Goal: Communication & Community: Answer question/provide support

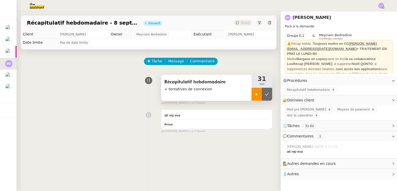
click at [251, 97] on div at bounding box center [256, 94] width 10 height 13
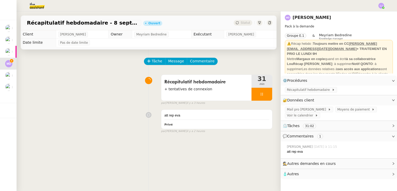
click at [316, 89] on span "Récapitulatif hebdomadaire" at bounding box center [309, 89] width 45 height 5
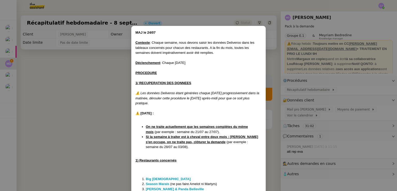
click at [111, 51] on nz-modal-container "MAJ le 24/07 Contexte : Chaque semaine, nous devons saisir les données Delivero…" at bounding box center [198, 95] width 397 height 191
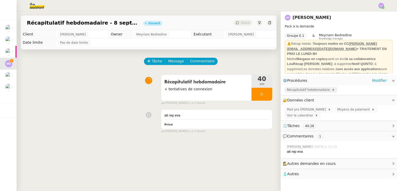
click at [313, 91] on span "Récapitulatif hebdomadaire" at bounding box center [309, 89] width 45 height 5
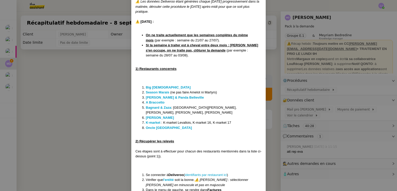
scroll to position [92, 0]
click at [160, 115] on strong "[PERSON_NAME]" at bounding box center [160, 117] width 28 height 4
click at [153, 120] on strong "K-market" at bounding box center [153, 122] width 14 height 4
click at [155, 125] on strong "Oncle [GEOGRAPHIC_DATA]" at bounding box center [169, 127] width 46 height 4
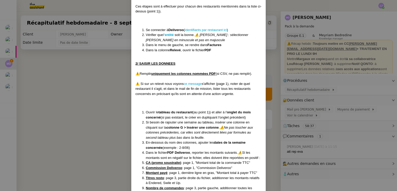
scroll to position [382, 0]
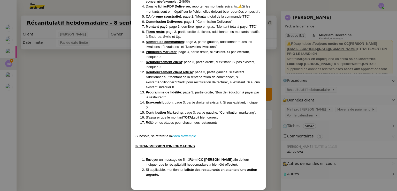
click at [135, 106] on ol "Ouvrir le tableau du restaurant (au point 1)) et aller à l' onglet du mois conc…" at bounding box center [198, 44] width 126 height 161
click at [110, 111] on nz-modal-container "MAJ le 24/07 Contexte : Chaque semaine, nous devons saisir les données Delivero…" at bounding box center [198, 95] width 397 height 191
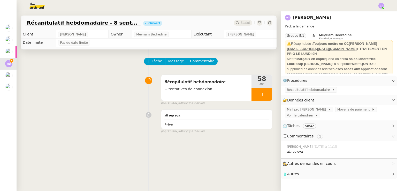
scroll to position [356, 0]
click at [215, 97] on div "Récapitulatif hebdomadaire + tentatives de connexion" at bounding box center [206, 88] width 90 height 26
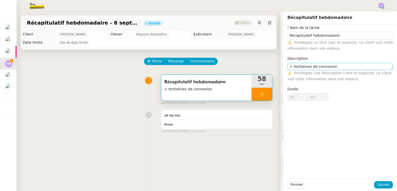
type input "49 ""
click at [289, 66] on textarea "+ tentatives de connexion" at bounding box center [339, 66] width 105 height 7
type textarea "tentatives de connexion"
type input "50 ""
type textarea "Tentatives de connexion"
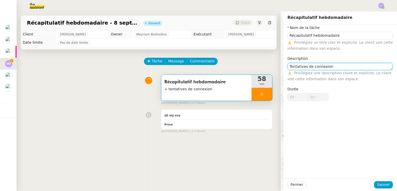
type input "51 ""
click at [332, 65] on textarea "Tentatives de connexion" at bounding box center [339, 66] width 105 height 7
type textarea "Tentatives de connexion e"
type input "52 ""
type textarea "Tentatives de connexion et cr"
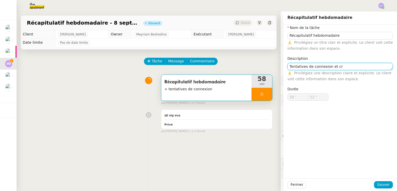
type input "53 ""
type textarea "Tentatives de connexion"
type input "54 ""
type textarea "Tentatives de connexion, créat"
type input "55 ""
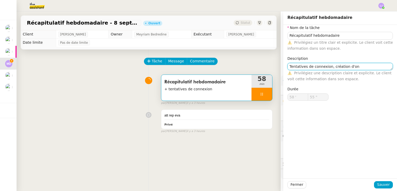
type textarea "Tentatives de connexion, création d'ong"
type input "56 ""
type textarea "Tentatives de connexion, création d'onglets,"
type input "57 ""
type textarea "Tentatives de connexion, création d'onglets, re"
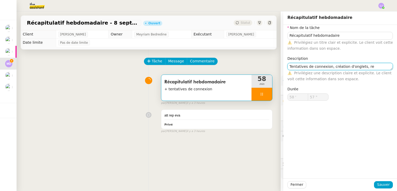
type input "58 ""
type textarea "Tentatives de connexion, création d'onglets, co"
type input "59 ""
type textarea "Tentatives de connexion, création d'onglets, complétion"
type input "59 '"
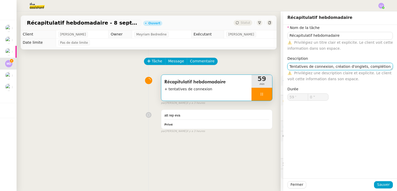
type input "1 ""
type textarea "Tentatives de connexion, création d'onglets, complétion"
click at [384, 185] on span "Sauver" at bounding box center [383, 184] width 13 height 6
type input "2 ""
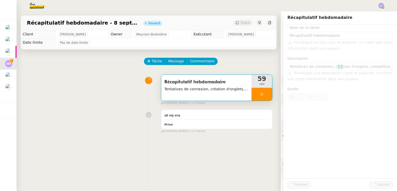
type input "Récapitulatif hebdomadaire"
type textarea "Tentatives de connexion, création d'onglets, complétion"
type input "59 '"
type input "3 ""
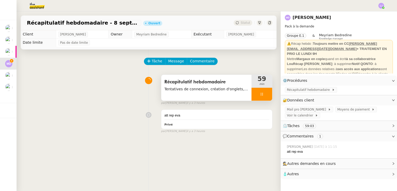
click at [203, 91] on span "Tentatives de connexion, création d'onglets, complétion" at bounding box center [206, 89] width 84 height 6
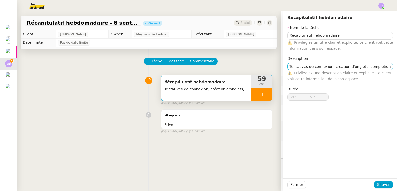
type input "6 ""
click at [374, 68] on textarea "Tentatives de connexion, création d'onglets, complétion" at bounding box center [339, 66] width 105 height 7
type textarea "Tentatives de connexion, création d'onglets, complétion, t"
type input "7 ""
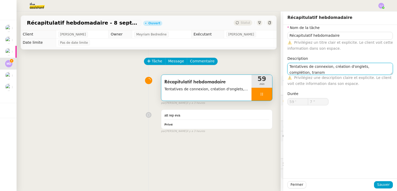
scroll to position [1, 0]
type textarea "Tentatives de connexion, création d'onglets, complétion, transmis"
type input "8 ""
type textarea "Tentatives de connexion, création d'onglets, complétion, transmission"
type input "10 ""
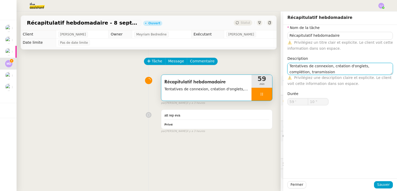
type textarea "Tentatives de connexion, création d'onglets, complétion, transmission"
click at [376, 189] on div "Fermer Sauver" at bounding box center [340, 184] width 114 height 13
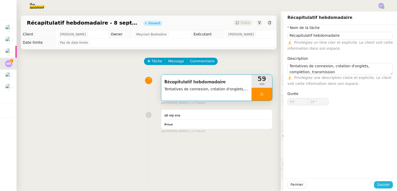
click at [383, 183] on span "Sauver" at bounding box center [383, 184] width 13 height 6
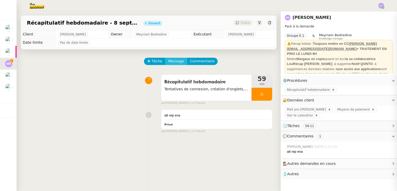
click at [165, 60] on button "Message" at bounding box center [176, 61] width 22 height 7
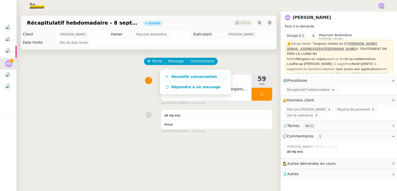
click at [173, 76] on span "Nouvelle conversation" at bounding box center [193, 76] width 45 height 4
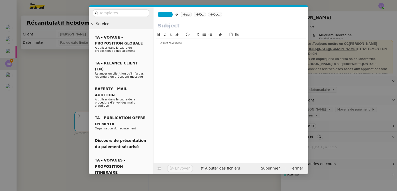
click at [186, 15] on nz-tag "au" at bounding box center [185, 15] width 11 height 6
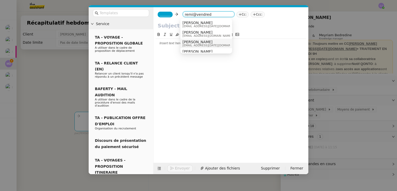
type input "remi@vendred"
click at [193, 44] on span "[EMAIL_ADDRESS][DATE][DOMAIN_NAME]" at bounding box center [211, 45] width 59 height 3
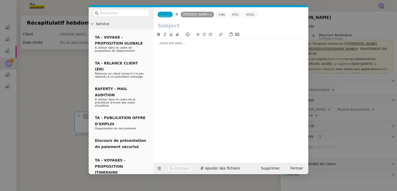
click at [230, 15] on nz-tag "Cc:" at bounding box center [235, 15] width 12 height 6
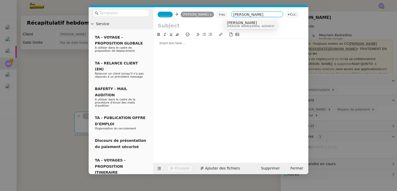
type input "[PERSON_NAME]"
click at [243, 23] on span "[PERSON_NAME]" at bounding box center [268, 23] width 83 height 4
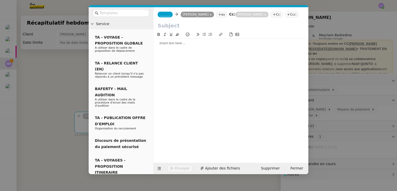
click at [162, 15] on span "_______" at bounding box center [165, 15] width 11 height 4
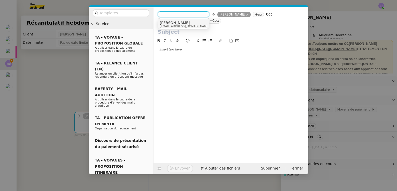
click at [172, 23] on span "[PERSON_NAME]" at bounding box center [185, 23] width 50 height 4
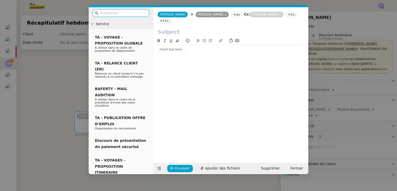
click at [132, 13] on input "text" at bounding box center [122, 13] width 46 height 6
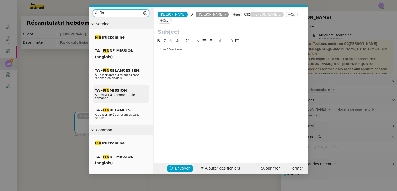
type input "fin"
click at [137, 93] on span "À envoyer à la fermeture de la demande" at bounding box center [116, 96] width 43 height 6
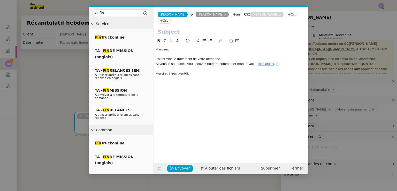
click at [168, 28] on input "text" at bounding box center [231, 32] width 146 height 8
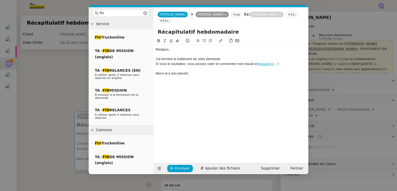
type input "Récapitulatif hebdomadaire"
click at [161, 47] on div "﻿Margaux﻿," at bounding box center [230, 49] width 151 height 5
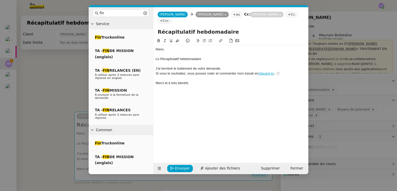
click at [162, 57] on div "Le Récapitulatif hebdomadaire" at bounding box center [230, 59] width 151 height 5
click at [211, 57] on div "Le récapitulatif hebdomadaire" at bounding box center [230, 59] width 151 height 5
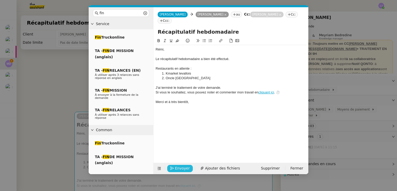
click at [180, 168] on span "Envoyer" at bounding box center [182, 168] width 15 height 6
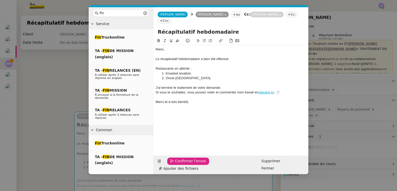
click at [182, 164] on button "Confirmer l'envoi" at bounding box center [188, 160] width 42 height 7
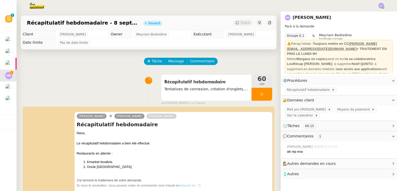
scroll to position [73, 0]
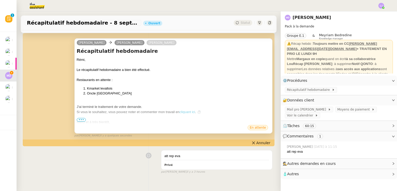
click at [82, 121] on span "•••" at bounding box center [81, 120] width 9 height 4
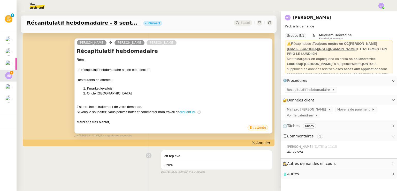
scroll to position [0, 0]
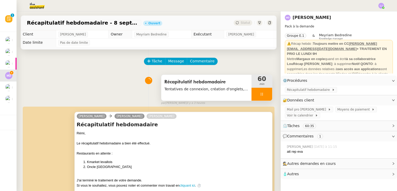
click at [262, 93] on div at bounding box center [261, 94] width 21 height 13
click at [262, 93] on button at bounding box center [267, 94] width 10 height 13
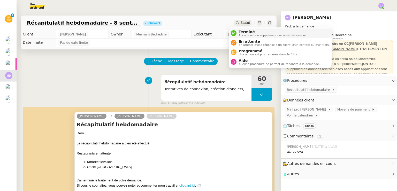
click at [245, 31] on span "Terminé" at bounding box center [272, 32] width 68 height 4
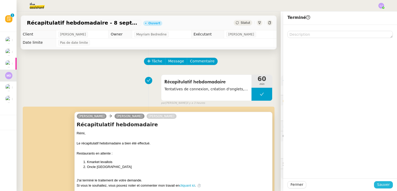
click at [383, 184] on span "Sauver" at bounding box center [383, 184] width 13 height 6
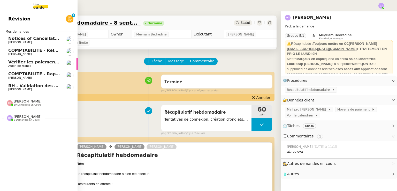
click at [13, 90] on span "[PERSON_NAME]" at bounding box center [19, 89] width 23 height 3
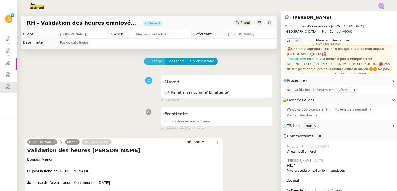
click at [147, 61] on icon at bounding box center [148, 61] width 3 height 0
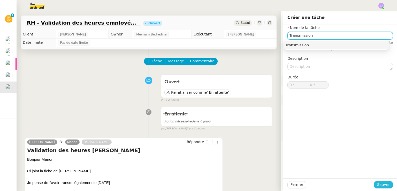
type input "Transmission"
click at [383, 182] on span "Sauver" at bounding box center [383, 184] width 13 height 6
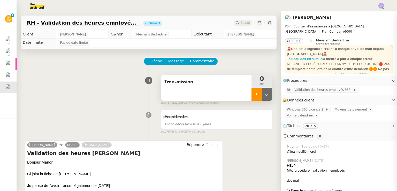
click at [254, 95] on icon at bounding box center [256, 94] width 4 height 4
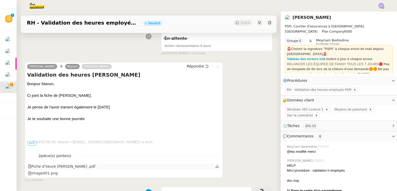
click at [215, 165] on icon at bounding box center [217, 166] width 4 height 4
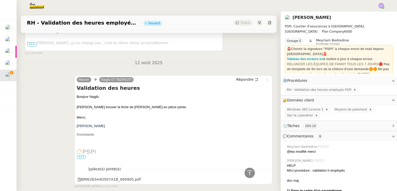
scroll to position [3319, 0]
click at [244, 78] on span "Répondre" at bounding box center [244, 79] width 17 height 5
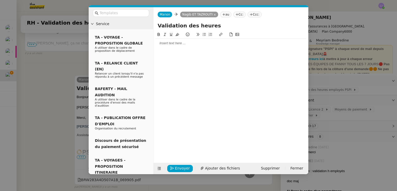
scroll to position [3364, 0]
click at [195, 41] on div at bounding box center [230, 43] width 151 height 5
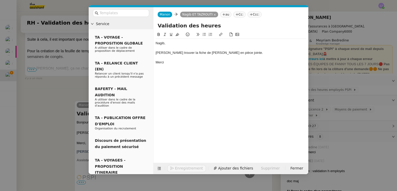
scroll to position [3390, 0]
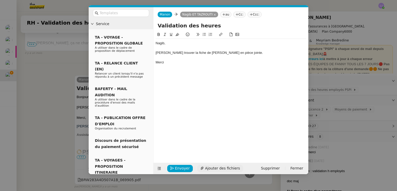
click at [207, 170] on span "Ajouter des fichiers" at bounding box center [222, 168] width 35 height 6
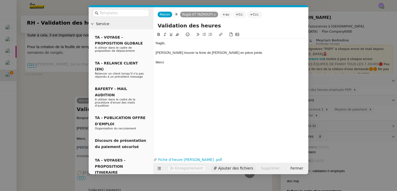
scroll to position [3410, 0]
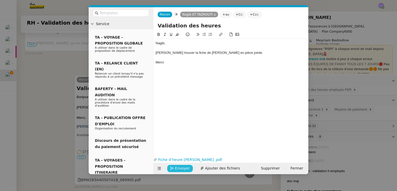
click at [180, 169] on span "Envoyer" at bounding box center [182, 168] width 15 height 6
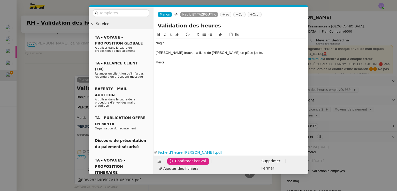
click at [180, 164] on span "Confirmer l'envoi" at bounding box center [190, 161] width 31 height 6
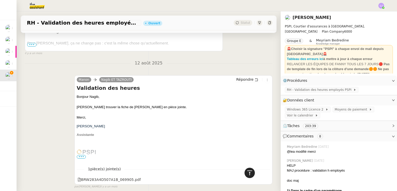
click at [247, 175] on icon at bounding box center [249, 172] width 6 height 6
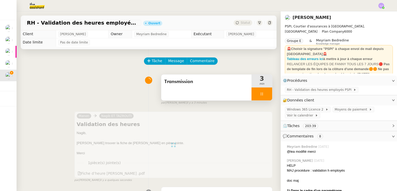
scroll to position [0, 0]
click at [261, 96] on div at bounding box center [261, 94] width 21 height 13
click at [265, 96] on icon at bounding box center [267, 94] width 4 height 4
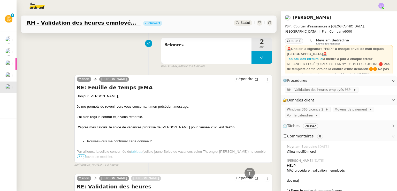
scroll to position [338, 0]
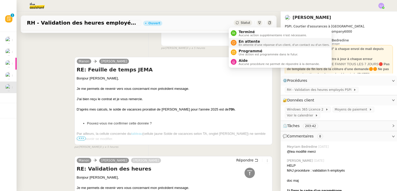
click at [243, 43] on span "En attente d'une réponse d'un client, d'un contact ou d'un tiers." at bounding box center [283, 44] width 91 height 3
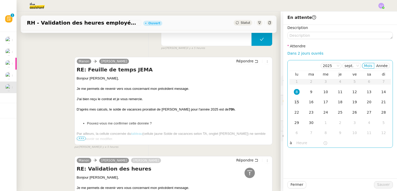
click at [295, 106] on td "15" at bounding box center [296, 102] width 14 height 10
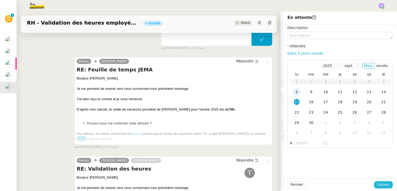
click at [383, 184] on span "Sauver" at bounding box center [383, 184] width 13 height 6
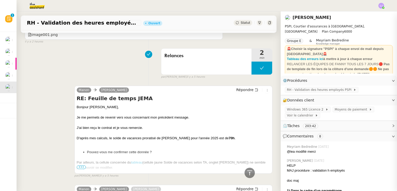
scroll to position [367, 0]
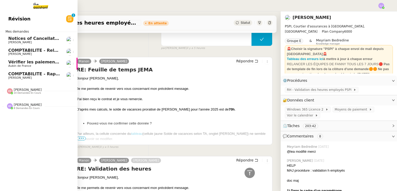
click at [16, 75] on span "COMPTABILITE - Rapprochement bancaire - 8 septembre 2025" at bounding box center [80, 73] width 144 height 5
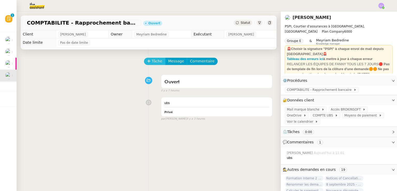
click at [152, 61] on span "Tâche" at bounding box center [157, 61] width 11 height 6
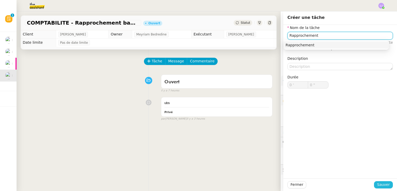
type input "Rapprochement"
click at [377, 184] on span "Sauver" at bounding box center [383, 184] width 13 height 6
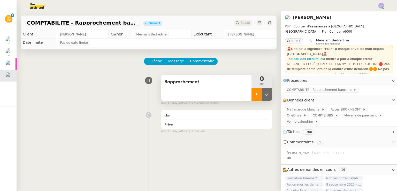
click at [254, 93] on icon at bounding box center [256, 94] width 4 height 4
click at [260, 95] on icon at bounding box center [262, 94] width 4 height 4
click at [254, 94] on icon at bounding box center [256, 94] width 4 height 4
click at [333, 117] on span at bounding box center [334, 115] width 2 height 4
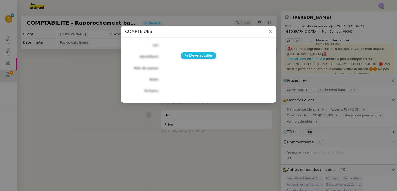
click at [210, 56] on span "Déverrouiller" at bounding box center [200, 55] width 23 height 6
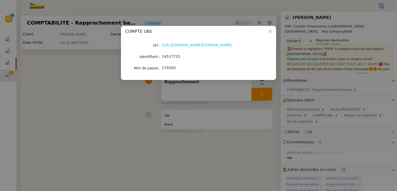
click at [189, 45] on link "[URL][DOMAIN_NAME][DOMAIN_NAME]" at bounding box center [197, 45] width 70 height 4
click at [174, 55] on span "14517715" at bounding box center [171, 56] width 18 height 4
copy span "14517715"
click at [233, 114] on nz-modal-container "COMPTE UBS Url [URL][DOMAIN_NAME][DOMAIN_NAME] Identifiant 14517715 Mot de pass…" at bounding box center [198, 95] width 397 height 191
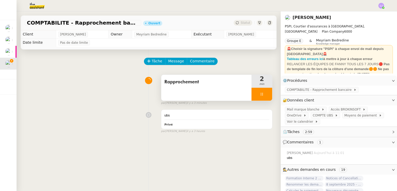
click at [256, 91] on div at bounding box center [261, 94] width 21 height 13
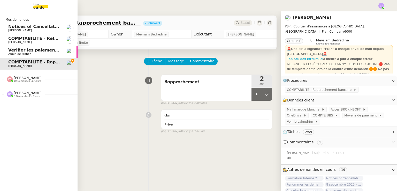
click at [8, 26] on span "Notices of Cancellation 25HISLF21383 [PERSON_NAME], 25HISLC19198 [PERSON_NAME] …" at bounding box center [150, 26] width 285 height 5
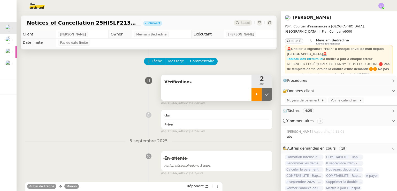
click at [252, 92] on div at bounding box center [256, 94] width 10 height 13
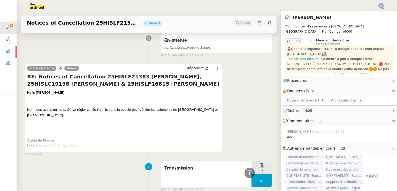
scroll to position [119, 0]
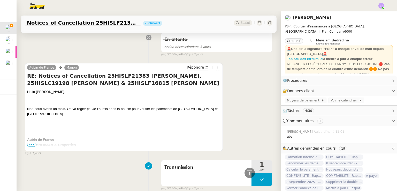
click at [106, 78] on h4 "RE: Notices of Cancellation 25HISLF21383 [PERSON_NAME], 25HISLC19198 [PERSON_NA…" at bounding box center [123, 79] width 193 height 14
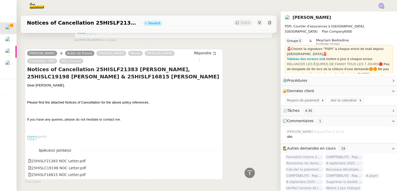
scroll to position [387, 0]
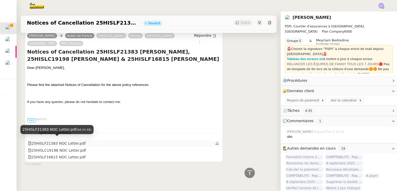
click at [75, 140] on div "25HISLF21383 NOC Letter.pdf" at bounding box center [57, 143] width 58 height 6
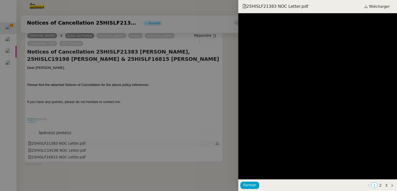
click at [75, 139] on div at bounding box center [198, 95] width 397 height 191
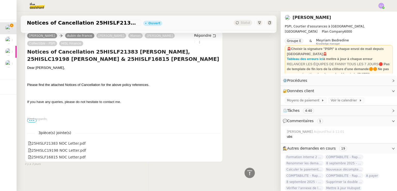
click at [92, 48] on h4 "Notices of Cancellation 25HISLF21383 [PERSON_NAME], 25HISLC19198 [PERSON_NAME] …" at bounding box center [123, 55] width 193 height 14
copy h4 "25HISLF21383"
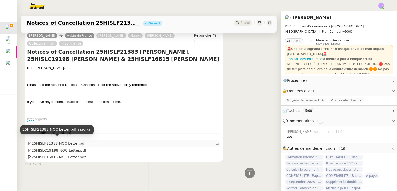
click at [72, 140] on div "25HISLF21383 NOC Letter.pdf" at bounding box center [57, 143] width 58 height 6
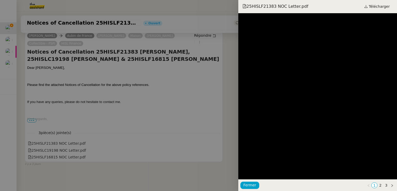
click at [184, 93] on div at bounding box center [198, 95] width 397 height 191
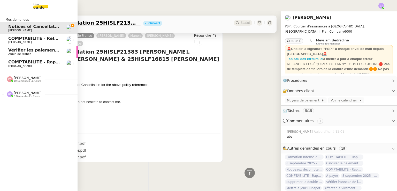
click at [13, 98] on div "[PERSON_NAME] 8 demandes en cours" at bounding box center [38, 91] width 77 height 15
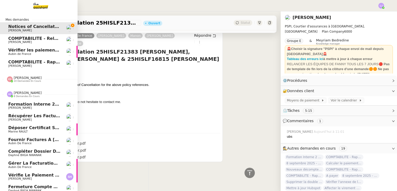
scroll to position [6, 0]
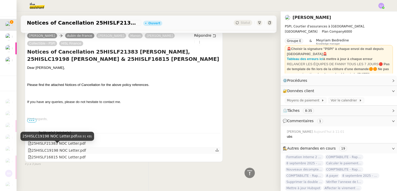
click at [73, 147] on div "25HISLC19198 NOC Letter.pdf" at bounding box center [57, 150] width 58 height 6
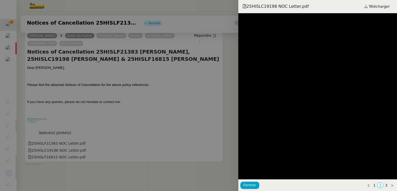
click at [139, 88] on div at bounding box center [198, 95] width 397 height 191
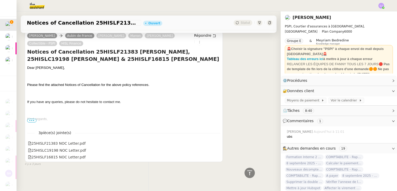
click at [166, 52] on h4 "Notices of Cancellation 25HISLF21383 [PERSON_NAME], 25HISLC19198 [PERSON_NAME] …" at bounding box center [123, 55] width 193 height 14
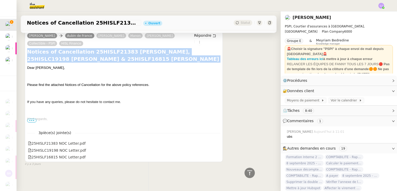
click at [166, 52] on h4 "Notices of Cancellation 25HISLF21383 [PERSON_NAME], 25HISLC19198 [PERSON_NAME] …" at bounding box center [123, 55] width 193 height 14
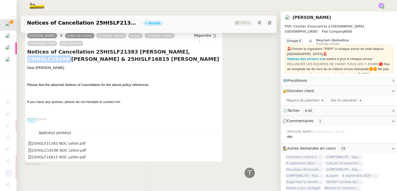
click at [166, 52] on h4 "Notices of Cancellation 25HISLF21383 [PERSON_NAME], 25HISLC19198 [PERSON_NAME] …" at bounding box center [123, 55] width 193 height 14
click at [66, 57] on h4 "Notices of Cancellation 25HISLF21383 [PERSON_NAME], 25HISLC19198 [PERSON_NAME] …" at bounding box center [123, 55] width 193 height 14
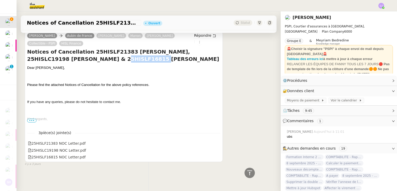
click at [66, 57] on h4 "Notices of Cancellation 25HISLF21383 [PERSON_NAME], 25HISLC19198 [PERSON_NAME] …" at bounding box center [123, 55] width 193 height 14
copy h4 "25HISLF16815"
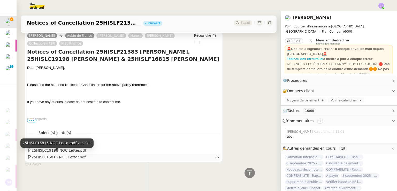
click at [72, 156] on div "25HISLF16815 NOC Letter.pdf" at bounding box center [57, 157] width 58 height 6
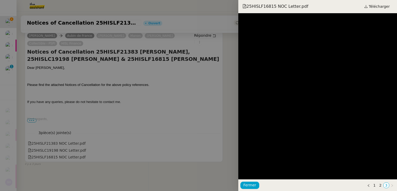
click at [140, 156] on div at bounding box center [198, 95] width 397 height 191
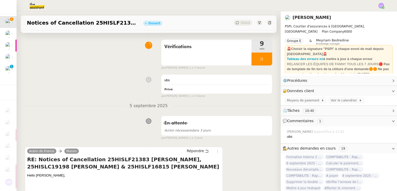
scroll to position [0, 0]
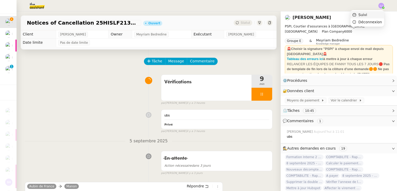
click at [378, 15] on li "Suivi" at bounding box center [367, 14] width 34 height 7
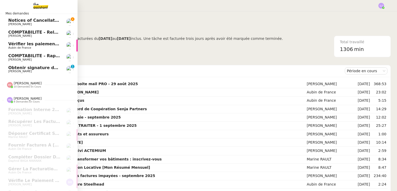
click at [11, 19] on span "Notices of Cancellation 25HISLF21383 [PERSON_NAME], 25HISLC19198 [PERSON_NAME] …" at bounding box center [150, 20] width 285 height 5
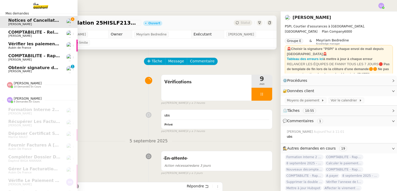
click at [58, 36] on link "COMPTABILITE - Relances factures impayées - [DATE] [PERSON_NAME]" at bounding box center [38, 34] width 77 height 12
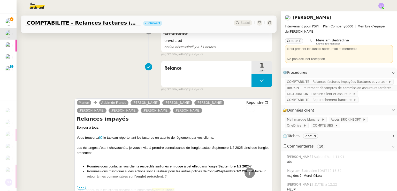
scroll to position [844, 0]
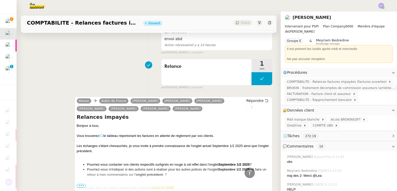
click at [99, 137] on link "ICI" at bounding box center [101, 135] width 4 height 4
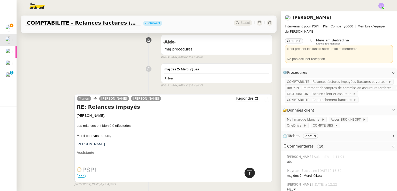
click at [249, 173] on div at bounding box center [249, 172] width 10 height 10
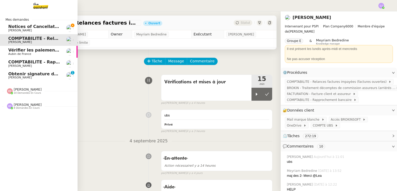
click at [29, 56] on link "Vérifier les paiements reçus Aubin de [GEOGRAPHIC_DATA]" at bounding box center [38, 52] width 77 height 12
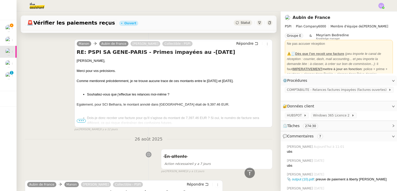
scroll to position [720, 0]
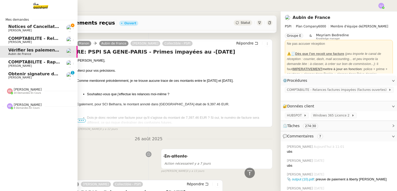
click at [24, 28] on span "Notices of Cancellation 25HISLF21383 [PERSON_NAME], 25HISLC19198 [PERSON_NAME] …" at bounding box center [150, 26] width 285 height 5
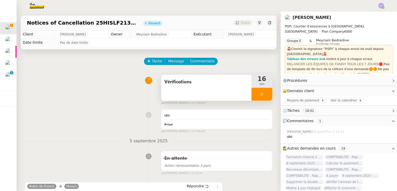
click at [257, 93] on div at bounding box center [261, 94] width 21 height 13
click at [262, 93] on button at bounding box center [267, 94] width 10 height 13
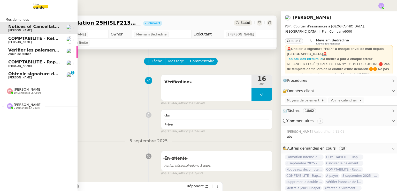
click at [54, 34] on link "COMPTABILITE - Relances factures impayées - [DATE] [PERSON_NAME]" at bounding box center [38, 40] width 77 height 12
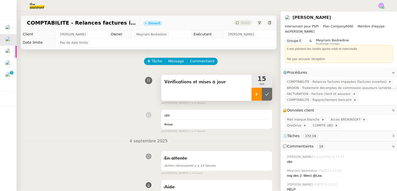
click at [254, 95] on div at bounding box center [256, 94] width 10 height 13
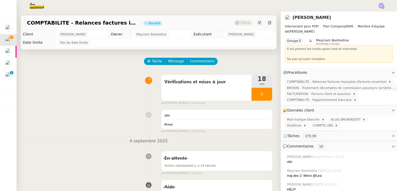
click at [264, 74] on div "Vérifications et mises à jour 18 min false par [PERSON_NAME] il y a 4 heures" at bounding box center [148, 88] width 247 height 33
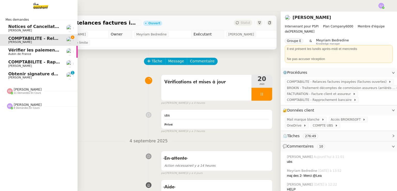
click at [23, 25] on span "Notices of Cancellation 25HISLF21383 [PERSON_NAME], 25HISLC19198 [PERSON_NAME] …" at bounding box center [150, 26] width 285 height 5
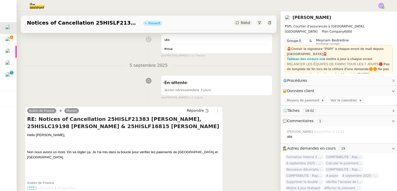
scroll to position [75, 0]
click at [194, 112] on span "Répondre" at bounding box center [194, 110] width 17 height 5
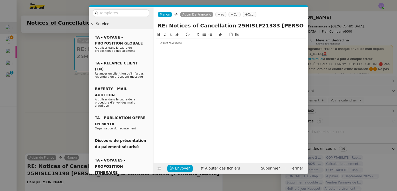
click at [176, 47] on div at bounding box center [230, 43] width 151 height 9
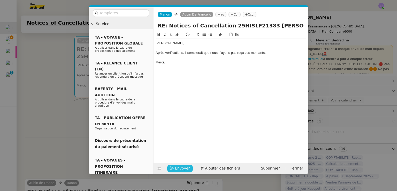
click at [182, 165] on span "Envoyer" at bounding box center [182, 168] width 15 height 6
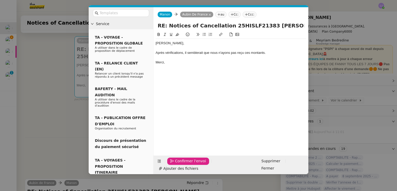
click at [182, 164] on span "Confirmer l'envoi" at bounding box center [190, 161] width 31 height 6
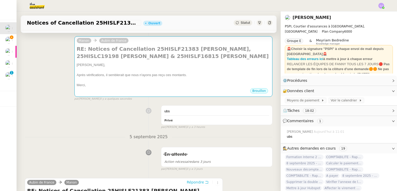
scroll to position [0, 0]
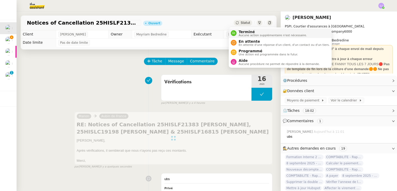
click at [243, 32] on span "Terminé" at bounding box center [272, 32] width 68 height 4
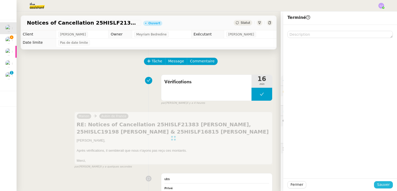
click at [380, 185] on span "Sauver" at bounding box center [383, 184] width 13 height 6
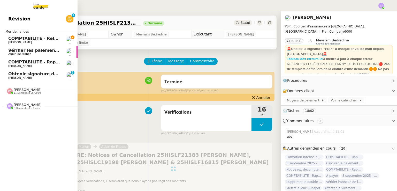
click at [22, 41] on span "[PERSON_NAME]" at bounding box center [19, 42] width 23 height 3
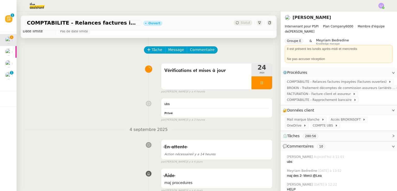
scroll to position [11, 0]
click at [154, 51] on span "Tâche" at bounding box center [157, 50] width 11 height 6
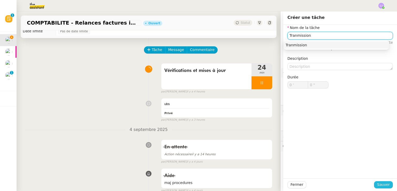
type input "Tranmission"
click at [386, 186] on button "Sauver" at bounding box center [383, 184] width 19 height 7
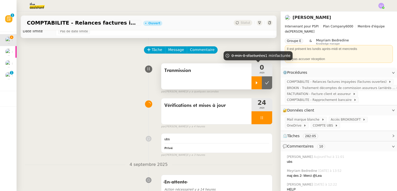
click at [254, 82] on icon at bounding box center [256, 83] width 4 height 4
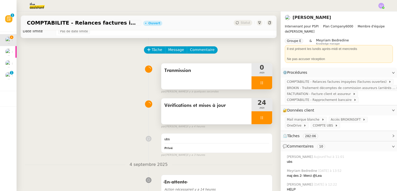
click at [259, 118] on div at bounding box center [261, 117] width 21 height 13
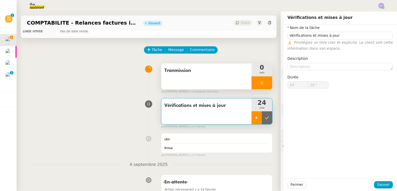
click at [265, 118] on icon at bounding box center [267, 117] width 4 height 4
type input "Vérifications et mises à jour"
type input "24 '"
type input "20 ""
type input "Vérifications et mises à jour"
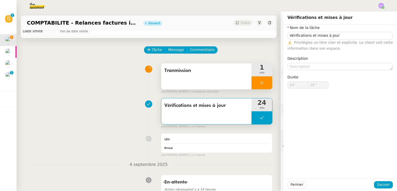
type input "24 '"
type input "20 ""
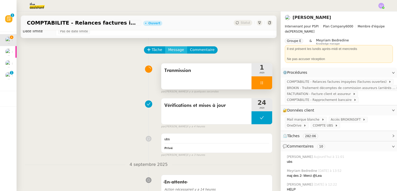
click at [172, 50] on span "Message" at bounding box center [176, 50] width 16 height 6
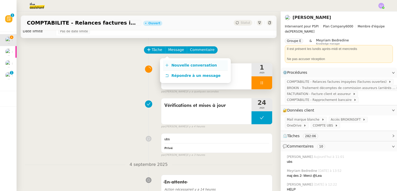
click at [186, 67] on span "Nouvelle conversation" at bounding box center [193, 65] width 45 height 4
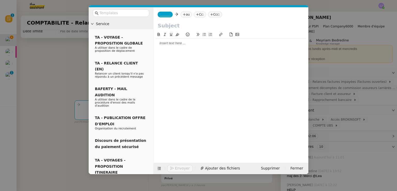
click at [185, 15] on nz-tag "au" at bounding box center [185, 15] width 11 height 6
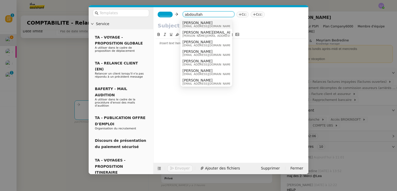
type input "abdoullah"
click at [196, 22] on span "[PERSON_NAME]" at bounding box center [207, 23] width 50 height 4
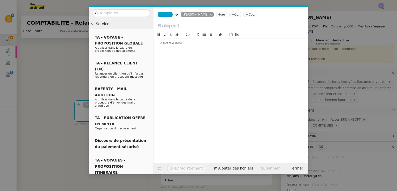
click at [163, 16] on span "_______" at bounding box center [165, 15] width 11 height 4
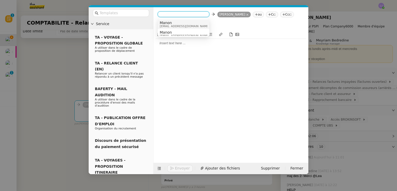
click at [180, 24] on span "Manon" at bounding box center [185, 23] width 50 height 4
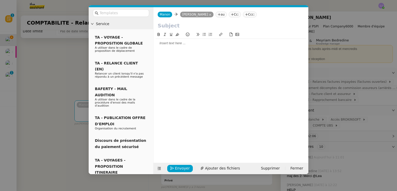
click at [180, 24] on input "text" at bounding box center [231, 26] width 146 height 8
type input "Relances impayés"
click at [175, 44] on div at bounding box center [230, 43] width 151 height 5
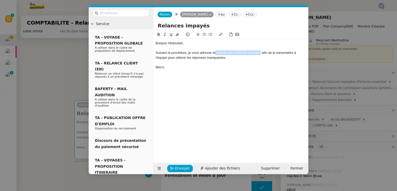
drag, startPoint x: 215, startPoint y: 53, endPoint x: 260, endPoint y: 54, distance: 44.9
click at [260, 54] on div "Suivant la procédure, je vous adresse le tableau des relances impayés afin de l…" at bounding box center [230, 55] width 151 height 10
click at [222, 35] on icon at bounding box center [221, 35] width 4 height 4
paste input "[URL][DOMAIN_NAME]"
type input "[URL][DOMAIN_NAME]"
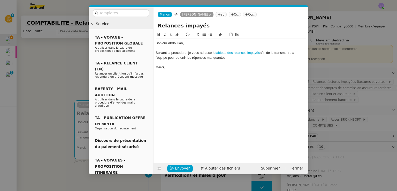
click at [214, 51] on div "Suivant la procédure, je vous adresse le tableau des relances impayés afin de l…" at bounding box center [230, 55] width 151 height 10
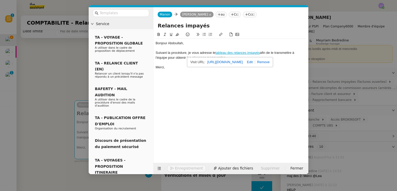
click at [207, 80] on div "Bonjour [PERSON_NAME], Suivant la procédure, je vous adresse le tableau des rel…" at bounding box center [230, 93] width 151 height 123
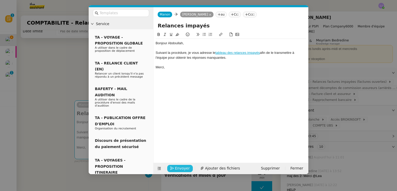
click at [181, 167] on span "Envoyer" at bounding box center [182, 168] width 15 height 6
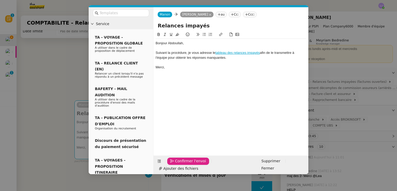
click at [181, 164] on span "Confirmer l'envoi" at bounding box center [190, 161] width 31 height 6
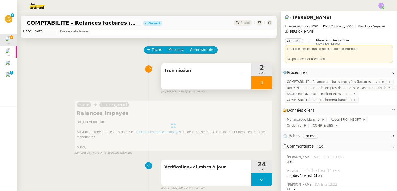
click at [261, 85] on div at bounding box center [261, 82] width 21 height 13
click at [265, 85] on icon at bounding box center [267, 83] width 4 height 4
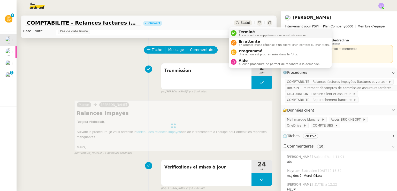
click at [242, 34] on span "Aucune action supplémentaire n'est nécessaire." at bounding box center [272, 35] width 68 height 3
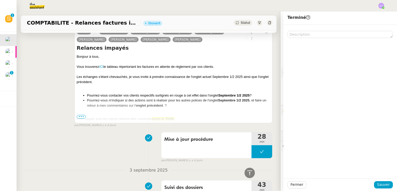
scroll to position [1052, 0]
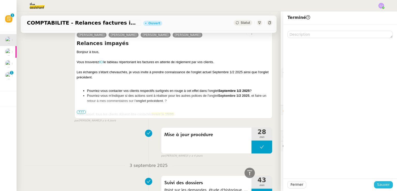
click at [385, 184] on span "Sauver" at bounding box center [383, 184] width 13 height 6
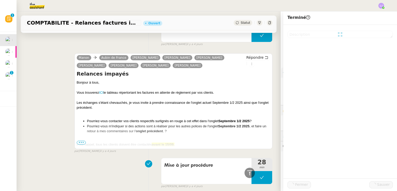
scroll to position [1082, 0]
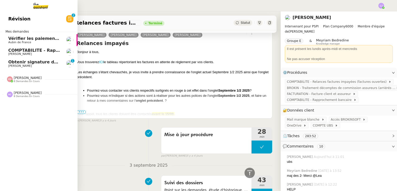
click at [32, 42] on span "Aubin de France" at bounding box center [34, 42] width 52 height 3
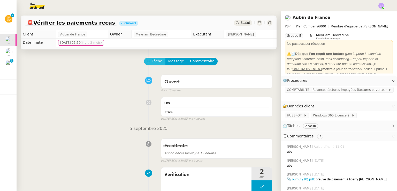
click at [152, 63] on span "Tâche" at bounding box center [157, 61] width 11 height 6
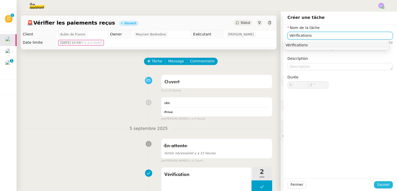
type input "Vérifications"
click at [381, 184] on span "Sauver" at bounding box center [383, 184] width 13 height 6
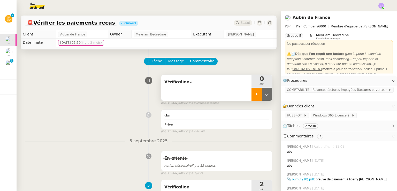
click at [254, 93] on icon at bounding box center [256, 94] width 4 height 4
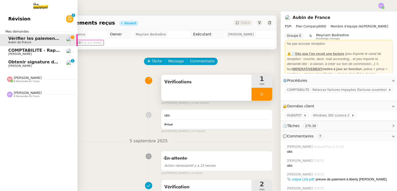
click at [21, 59] on link "Obtenir signature de [PERSON_NAME] 0 1 2 3 4 5 6 7 8 9" at bounding box center [38, 64] width 77 height 12
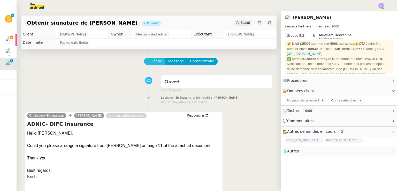
click at [152, 61] on span "Tâche" at bounding box center [157, 61] width 11 height 6
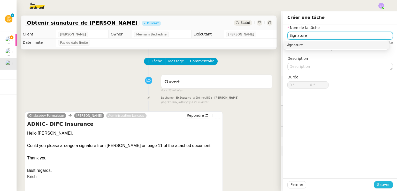
type input "Signature"
click at [377, 182] on span "Sauver" at bounding box center [383, 184] width 13 height 6
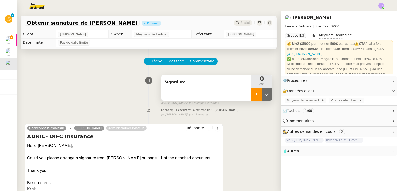
click at [251, 96] on div at bounding box center [256, 94] width 10 height 13
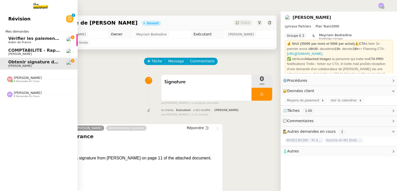
click at [11, 41] on span "Aubin de France" at bounding box center [19, 42] width 23 height 3
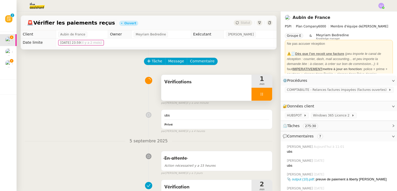
click at [251, 95] on div at bounding box center [261, 94] width 21 height 13
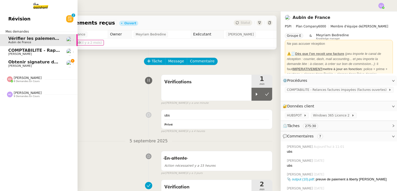
click at [20, 64] on span "Obtenir signature de [PERSON_NAME]" at bounding box center [52, 61] width 89 height 5
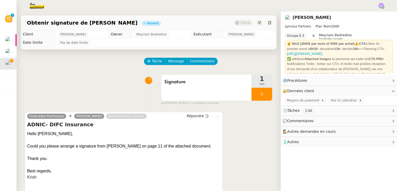
scroll to position [69, 0]
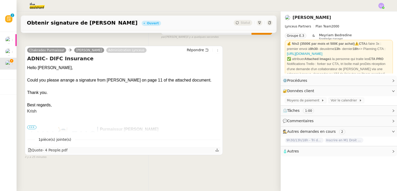
click at [215, 148] on icon at bounding box center [217, 150] width 4 height 4
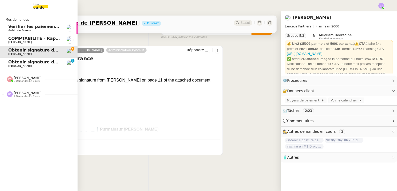
click at [22, 67] on span "[PERSON_NAME]" at bounding box center [19, 65] width 23 height 3
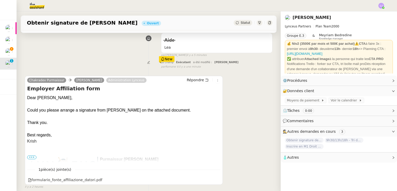
scroll to position [64, 0]
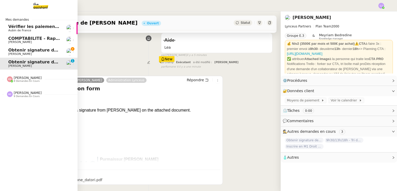
click at [8, 51] on span "Obtenir signature de [PERSON_NAME]" at bounding box center [52, 50] width 89 height 5
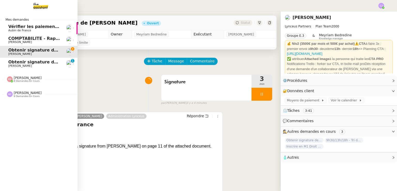
click at [30, 93] on span "[PERSON_NAME]" at bounding box center [28, 93] width 28 height 4
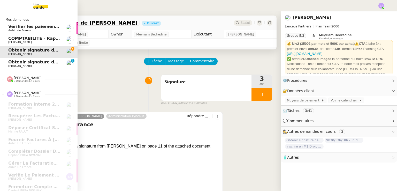
click at [31, 78] on div "[PERSON_NAME] 8 demandes en cours" at bounding box center [28, 79] width 28 height 7
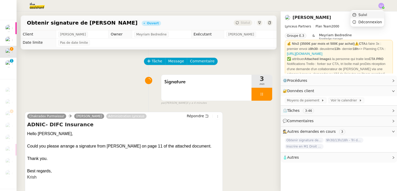
click at [364, 15] on span "Suivi" at bounding box center [362, 15] width 9 height 4
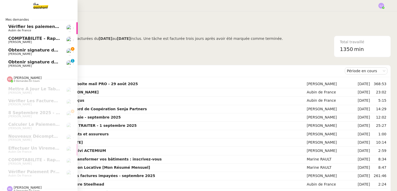
click at [13, 54] on span "[PERSON_NAME]" at bounding box center [19, 53] width 23 height 3
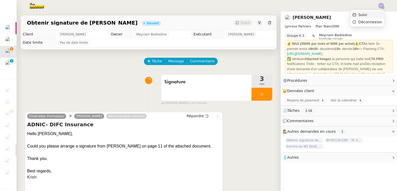
click at [369, 15] on li "Suivi" at bounding box center [367, 14] width 34 height 7
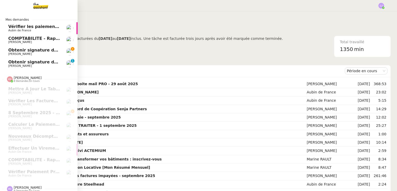
click at [26, 48] on span "Obtenir signature de [PERSON_NAME]" at bounding box center [52, 50] width 89 height 5
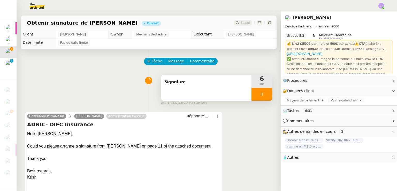
click at [259, 92] on div at bounding box center [261, 94] width 21 height 13
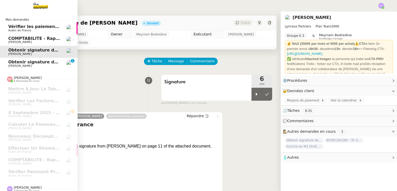
click at [10, 66] on span "[PERSON_NAME]" at bounding box center [19, 65] width 23 height 3
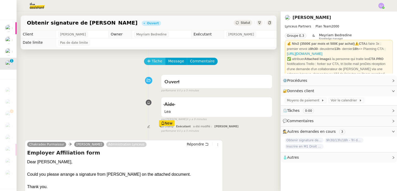
click at [152, 64] on span "Tâche" at bounding box center [157, 61] width 11 height 6
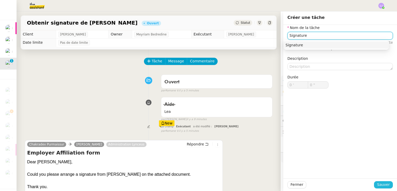
type input "Signature"
click at [380, 184] on span "Sauver" at bounding box center [383, 184] width 13 height 6
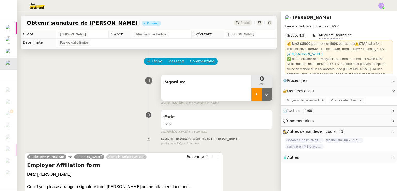
click at [254, 98] on div at bounding box center [256, 94] width 10 height 13
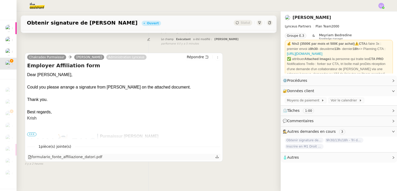
click at [216, 155] on icon at bounding box center [217, 156] width 3 height 3
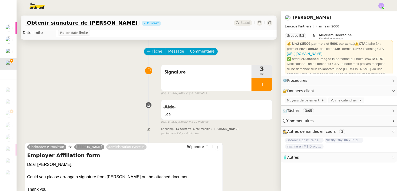
scroll to position [9, 0]
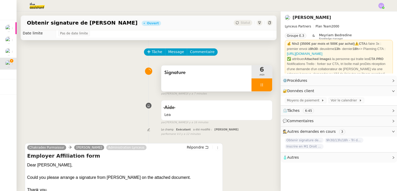
click at [261, 88] on div at bounding box center [261, 84] width 21 height 13
click at [262, 88] on button at bounding box center [267, 84] width 10 height 13
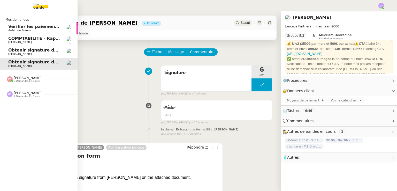
click at [20, 51] on span "Obtenir signature de [PERSON_NAME]" at bounding box center [52, 50] width 89 height 5
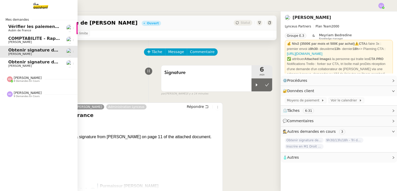
click at [35, 27] on span "Vérifier les paiements reçus" at bounding box center [40, 26] width 65 height 5
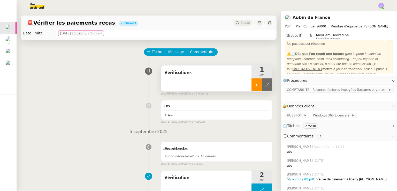
click at [251, 80] on div at bounding box center [256, 84] width 10 height 13
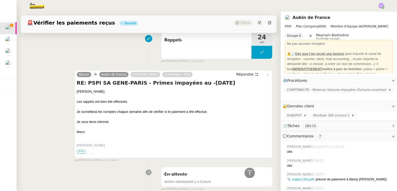
scroll to position [439, 0]
drag, startPoint x: 141, startPoint y: 135, endPoint x: 159, endPoint y: 120, distance: 23.3
click at [159, 120] on div "Je vous tiens informé." at bounding box center [173, 121] width 193 height 5
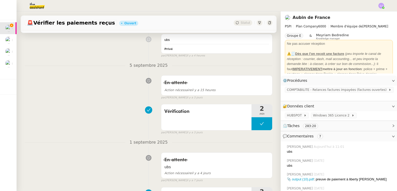
scroll to position [0, 0]
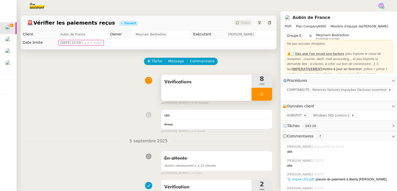
click at [260, 94] on div at bounding box center [261, 94] width 21 height 13
click at [265, 94] on icon at bounding box center [267, 94] width 4 height 4
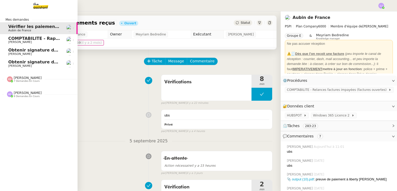
click at [5, 41] on link "COMPTABILITE - Rapprochement bancaire - [DATE] [PERSON_NAME]" at bounding box center [38, 40] width 77 height 12
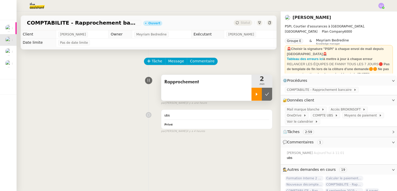
click at [254, 92] on icon at bounding box center [256, 94] width 4 height 4
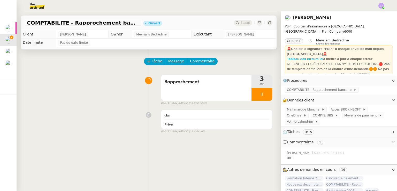
scroll to position [67, 0]
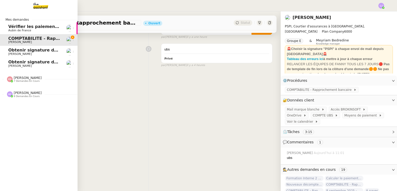
click at [12, 25] on span "Vérifier les paiements reçus" at bounding box center [40, 26] width 65 height 5
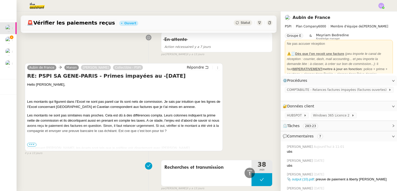
scroll to position [844, 0]
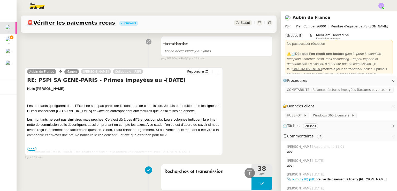
click at [28, 149] on span "•••" at bounding box center [31, 149] width 9 height 4
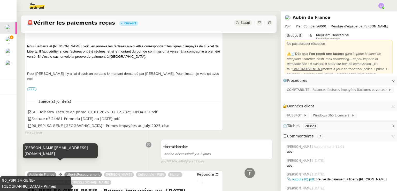
scroll to position [3094, 0]
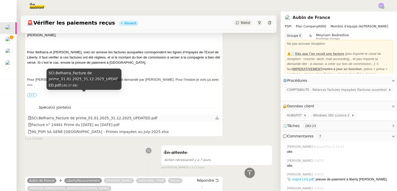
click at [115, 115] on div "SCI.Belharra_Facture de prime_01.01.2025_31.12.2025_UPDATED.pdf" at bounding box center [92, 118] width 129 height 6
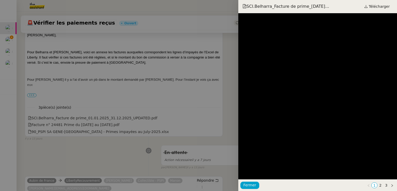
click at [113, 99] on div at bounding box center [198, 95] width 397 height 191
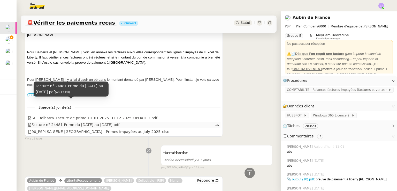
click at [102, 122] on div "Facture n° 24481 Prime du [DATE] au [DATE].pdf" at bounding box center [73, 125] width 91 height 6
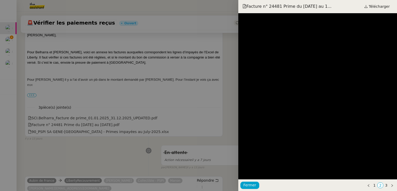
click at [79, 105] on div at bounding box center [198, 95] width 397 height 191
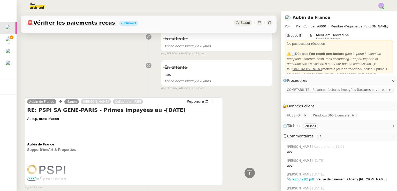
scroll to position [275, 0]
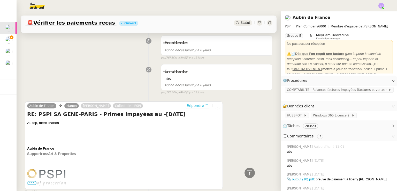
click at [193, 107] on span "Répondre" at bounding box center [194, 105] width 17 height 5
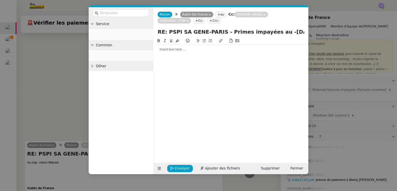
scroll to position [314, 0]
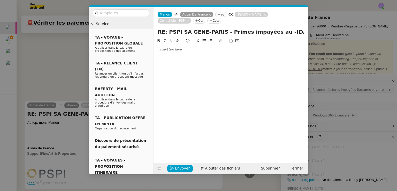
click at [184, 51] on div at bounding box center [230, 49] width 151 height 5
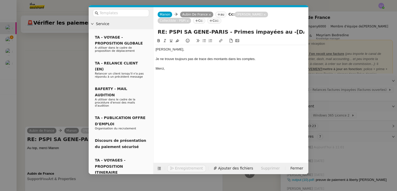
scroll to position [340, 0]
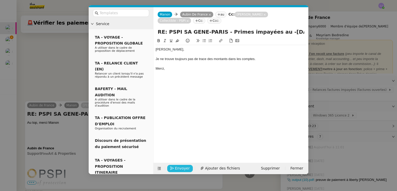
click at [181, 168] on span "Envoyer" at bounding box center [182, 168] width 15 height 6
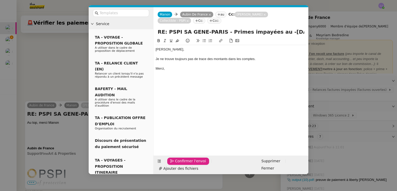
click at [181, 164] on span "Confirmer l'envoi" at bounding box center [190, 161] width 31 height 6
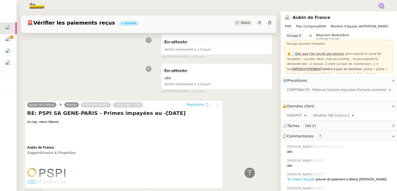
scroll to position [0, 0]
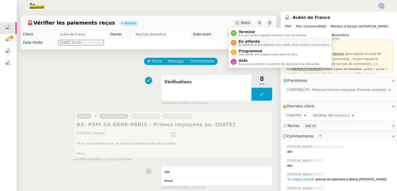
click at [245, 42] on span "En attente" at bounding box center [283, 41] width 91 height 4
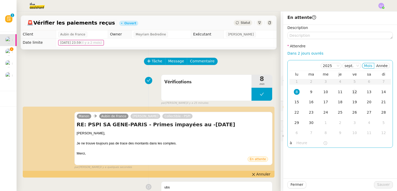
click at [351, 92] on div "12" at bounding box center [354, 92] width 6 height 6
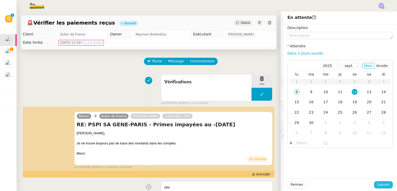
click at [381, 187] on span "Sauver" at bounding box center [383, 184] width 13 height 6
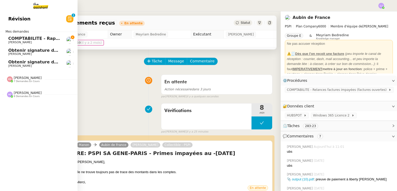
click at [27, 38] on span "COMPTABILITE - Rapprochement bancaire - 8 septembre 2025" at bounding box center [80, 38] width 144 height 5
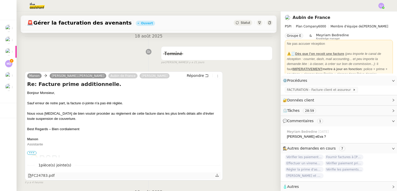
scroll to position [103, 0]
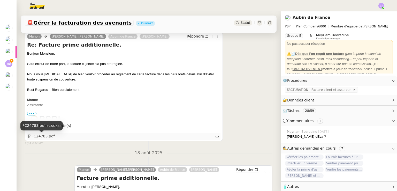
click at [50, 137] on div "FC24783.pdf" at bounding box center [41, 136] width 27 height 6
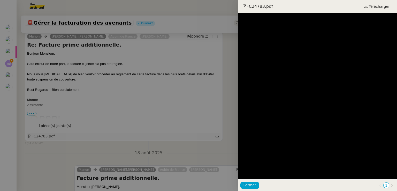
click at [50, 137] on div at bounding box center [198, 95] width 397 height 191
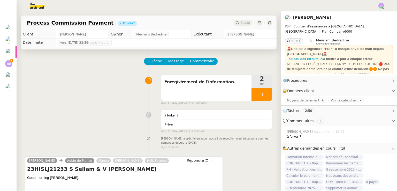
scroll to position [86, 0]
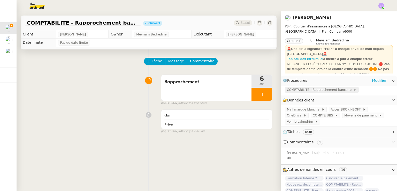
click at [311, 88] on span "COMPTABILITE - Rapprochement bancaire" at bounding box center [320, 89] width 67 height 5
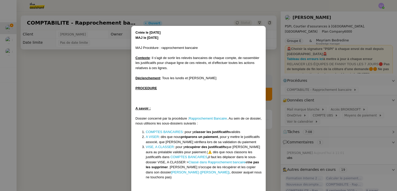
click at [97, 62] on nz-modal-container "Créée le 14/11/24 MAJ le 01/09/25 MAJ Procédure : rapprochement bancaire Contex…" at bounding box center [198, 95] width 397 height 191
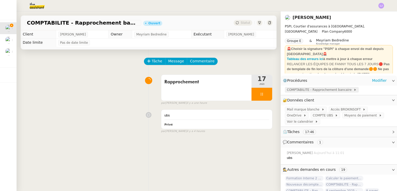
click at [305, 91] on span "COMPTABILITE - Rapprochement bancaire" at bounding box center [320, 89] width 67 height 5
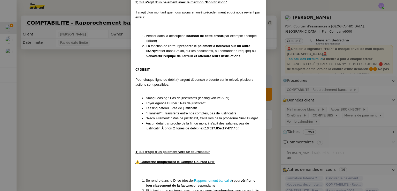
scroll to position [959, 0]
click at [73, 140] on nz-modal-container "Créée le 14/11/24 MAJ le 01/09/25 MAJ Procédure : rapprochement bancaire Contex…" at bounding box center [198, 95] width 397 height 191
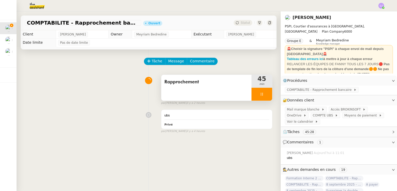
click at [259, 94] on div at bounding box center [261, 94] width 21 height 13
click at [251, 94] on div at bounding box center [256, 94] width 10 height 13
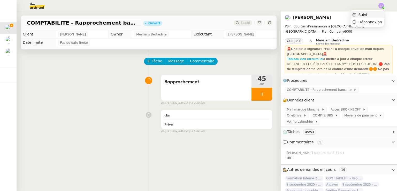
click at [378, 13] on li "Suivi" at bounding box center [367, 14] width 34 height 7
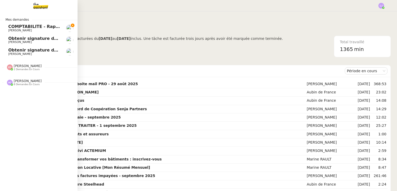
click at [41, 79] on nz-divider "[PERSON_NAME] 8 demandes en cours" at bounding box center [40, 82] width 77 height 7
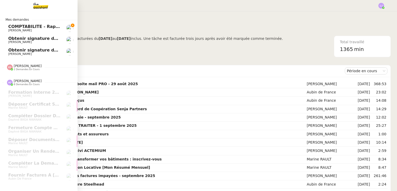
click at [48, 63] on span "Eva Dubois 2 demandes en cours" at bounding box center [40, 65] width 77 height 11
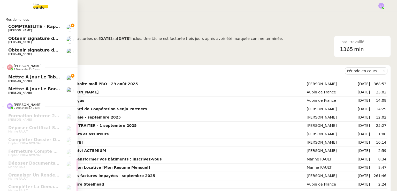
click at [59, 77] on link "Mettre à jour le tableau de juillet Sharlen Torrado" at bounding box center [38, 79] width 77 height 12
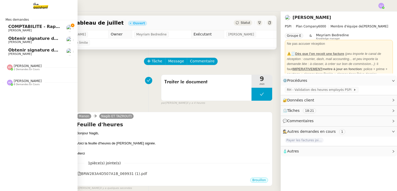
click at [17, 70] on span "2 demandes en cours" at bounding box center [27, 69] width 26 height 3
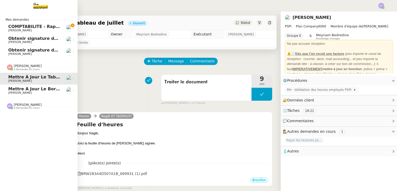
click at [29, 83] on link "Mettre à jour le tableau de juillet Sharlen Torrado" at bounding box center [38, 79] width 77 height 12
click at [31, 86] on span "Mettre à jour le bordereau de juin" at bounding box center [49, 88] width 82 height 5
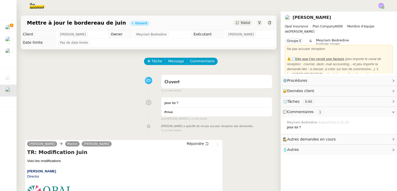
scroll to position [90, 0]
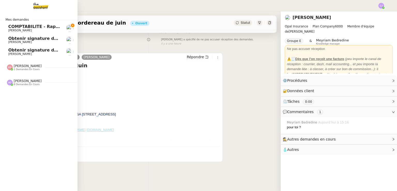
click at [23, 68] on span "1 demandes en cours" at bounding box center [27, 69] width 26 height 3
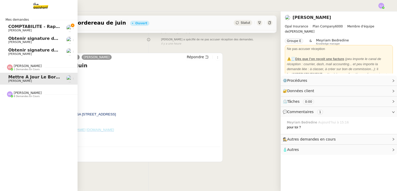
click at [33, 92] on div "[PERSON_NAME] 8 demandes en cours" at bounding box center [28, 94] width 28 height 7
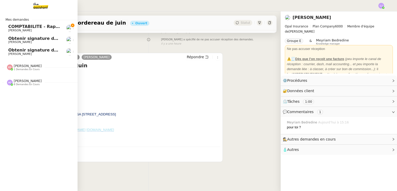
scroll to position [0, 0]
click at [43, 29] on span "[PERSON_NAME]" at bounding box center [34, 30] width 52 height 3
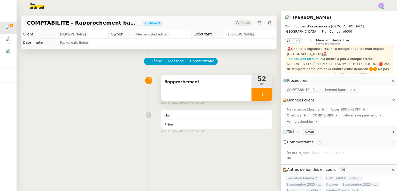
click at [260, 95] on div at bounding box center [261, 94] width 21 height 13
click at [265, 95] on icon at bounding box center [267, 93] width 4 height 3
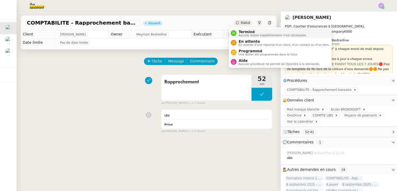
click at [244, 35] on span "Aucune action supplémentaire n'est nécessaire." at bounding box center [272, 35] width 68 height 3
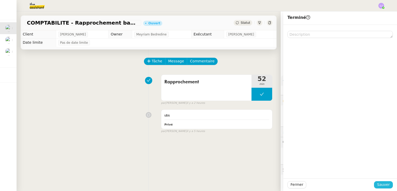
click at [381, 184] on span "Sauver" at bounding box center [383, 184] width 13 height 6
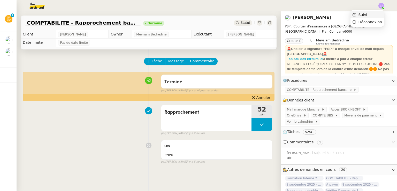
click at [377, 14] on li "Suivi" at bounding box center [367, 14] width 34 height 7
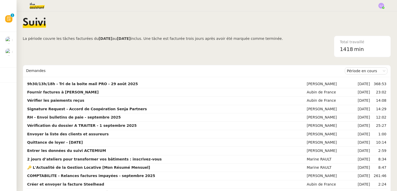
click at [38, 5] on img at bounding box center [33, 5] width 40 height 11
